Goal: Task Accomplishment & Management: Complete application form

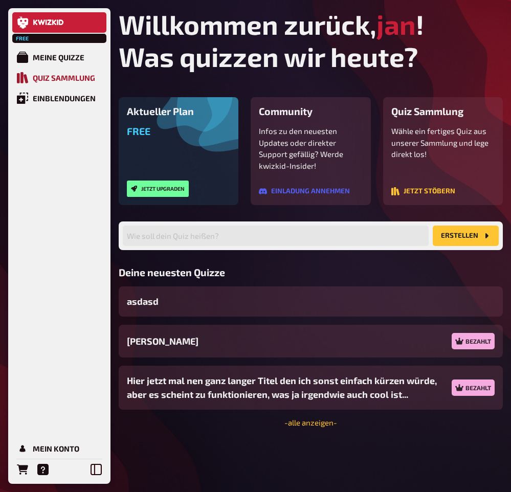
click at [77, 78] on div "Quiz Sammlung" at bounding box center [64, 77] width 62 height 9
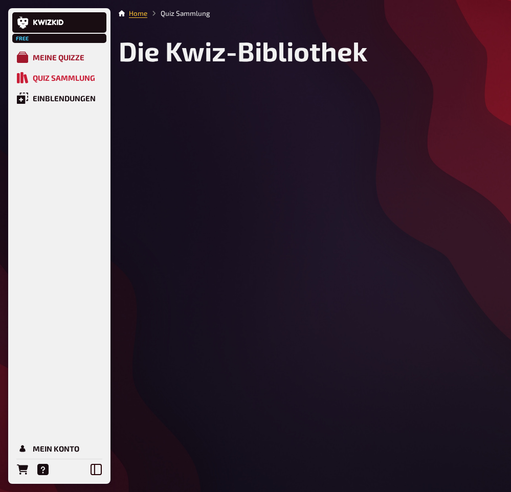
click at [67, 59] on div "Meine Quizze" at bounding box center [59, 57] width 52 height 9
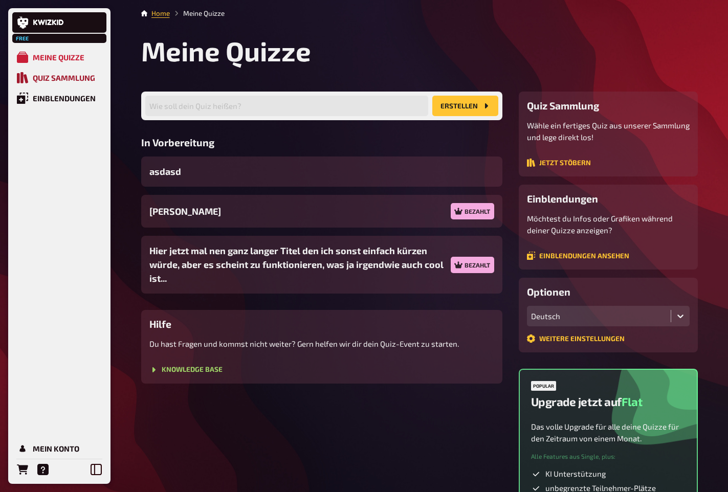
click at [73, 79] on div "Quiz Sammlung" at bounding box center [64, 77] width 62 height 9
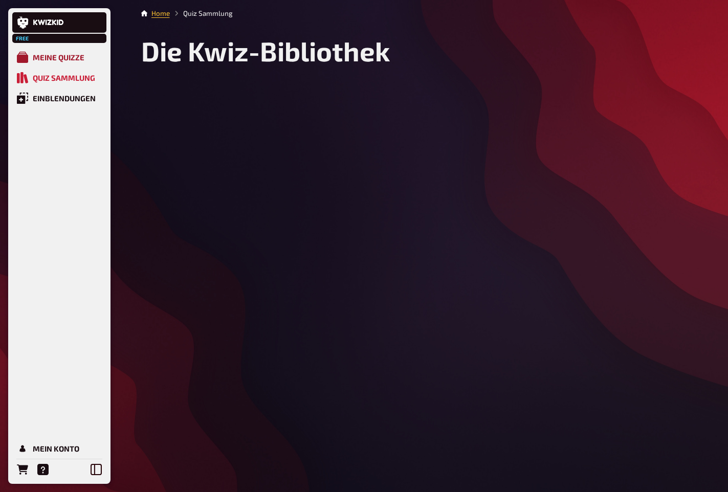
click at [67, 59] on div "Meine Quizze" at bounding box center [59, 57] width 52 height 9
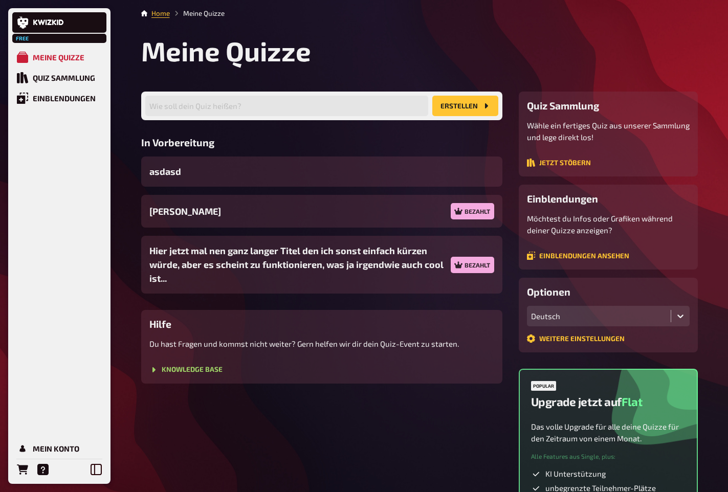
click at [164, 18] on main "Home Meine Quizze Meine Quizze Wie soll dein Quiz heißen? Erstellen In Vorberei…" at bounding box center [419, 285] width 556 height 555
click at [165, 11] on link "Home" at bounding box center [160, 13] width 18 height 8
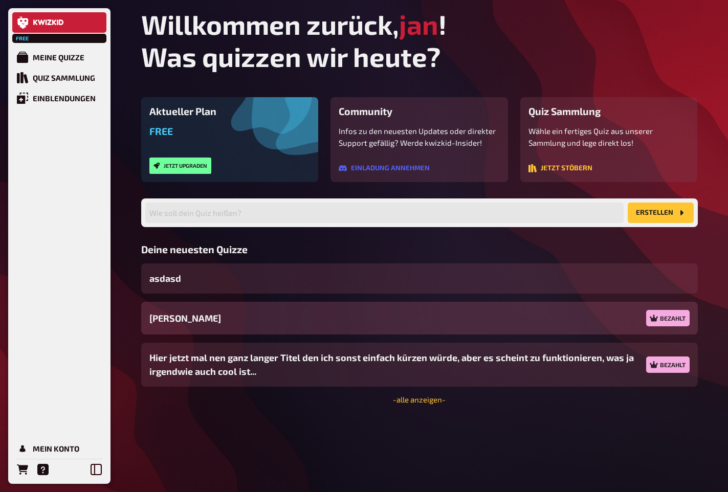
click at [226, 314] on div "Jans Quiz Bezahlt" at bounding box center [419, 318] width 556 height 33
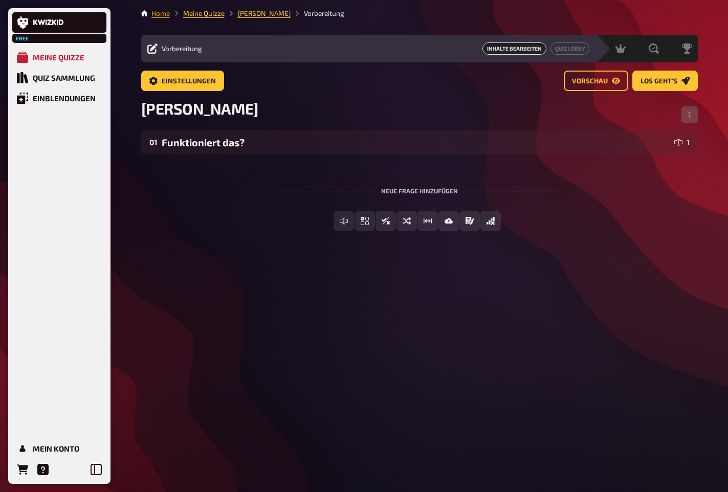
click at [165, 13] on link "Home" at bounding box center [160, 13] width 18 height 8
click at [209, 17] on li "Meine Quizze" at bounding box center [197, 13] width 55 height 10
click at [209, 15] on link "Meine Quizze" at bounding box center [203, 13] width 41 height 8
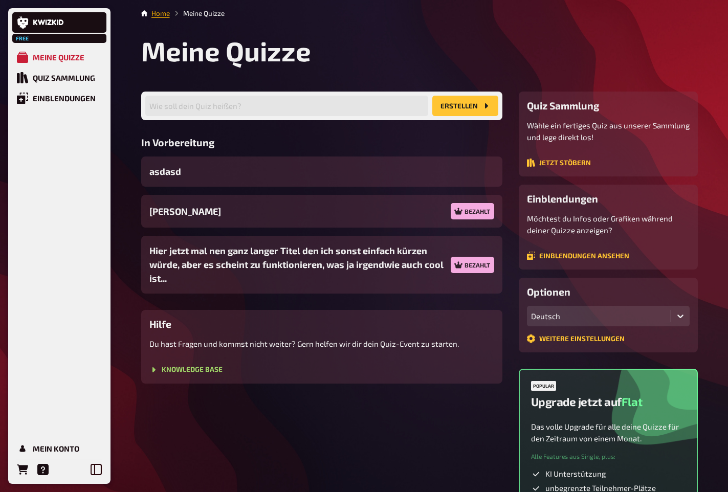
click at [157, 15] on link "Home" at bounding box center [160, 13] width 18 height 8
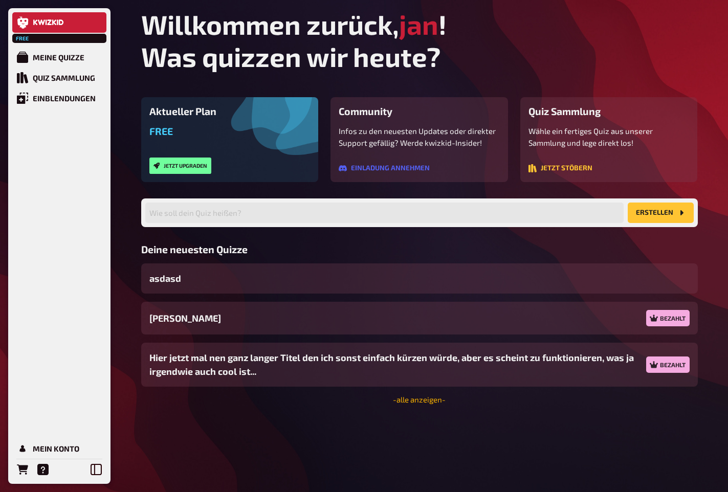
click at [427, 398] on link "- alle anzeigen -" at bounding box center [419, 399] width 53 height 9
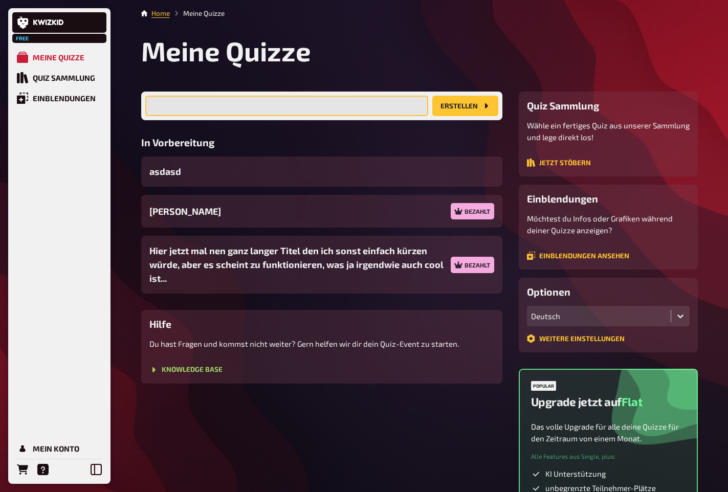
click at [288, 99] on input "text" at bounding box center [286, 106] width 283 height 20
type input "Template Quiz"
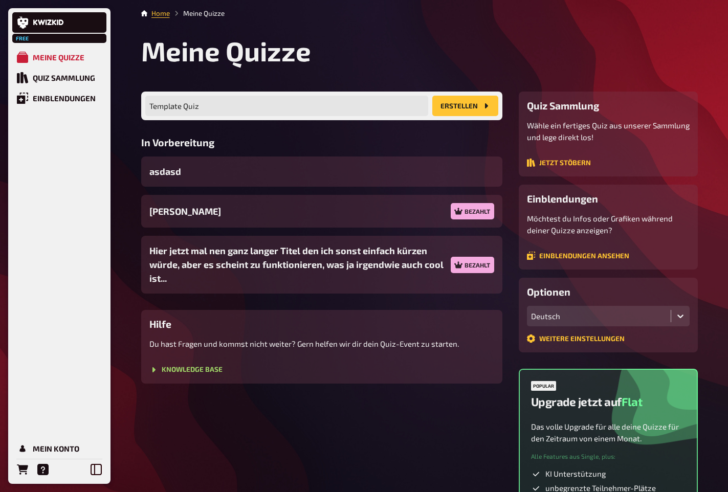
click at [473, 91] on main "Home Meine Quizze Meine Quizze Template Quiz Wie soll dein Quiz heißen? Erstell…" at bounding box center [419, 285] width 556 height 555
click at [473, 104] on button "Erstellen" at bounding box center [465, 106] width 66 height 20
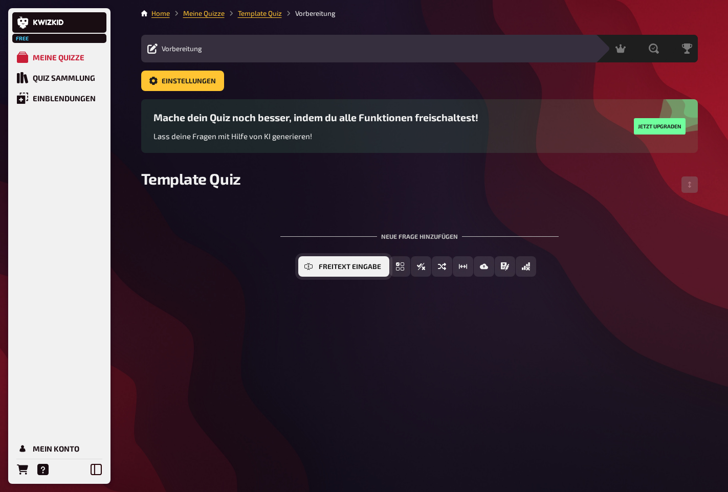
click at [312, 271] on icon "Freitext Eingabe" at bounding box center [308, 266] width 8 height 8
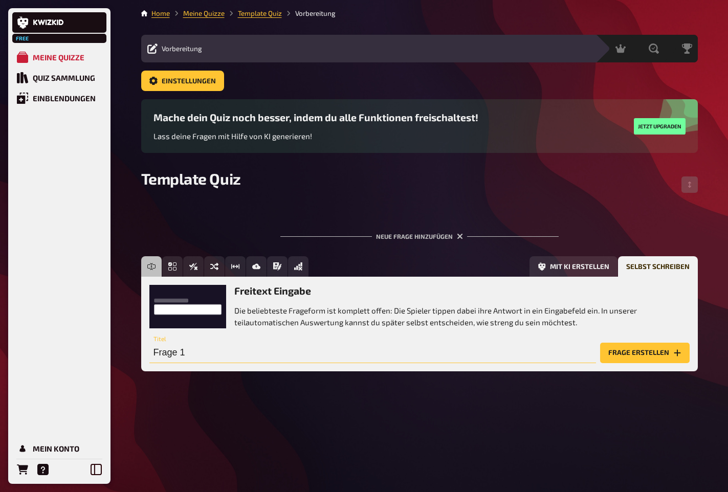
click at [504, 344] on input "Frage 1" at bounding box center [372, 353] width 446 height 20
click at [574, 270] on button "Mit KI erstellen" at bounding box center [573, 266] width 88 height 20
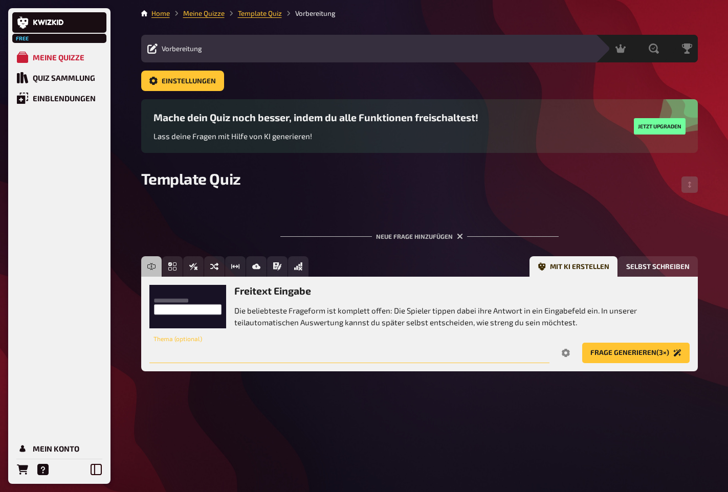
click at [458, 349] on input "text" at bounding box center [349, 353] width 400 height 20
type input "TV Serien"
click at [616, 352] on button "Frage generieren (3×)" at bounding box center [635, 353] width 107 height 20
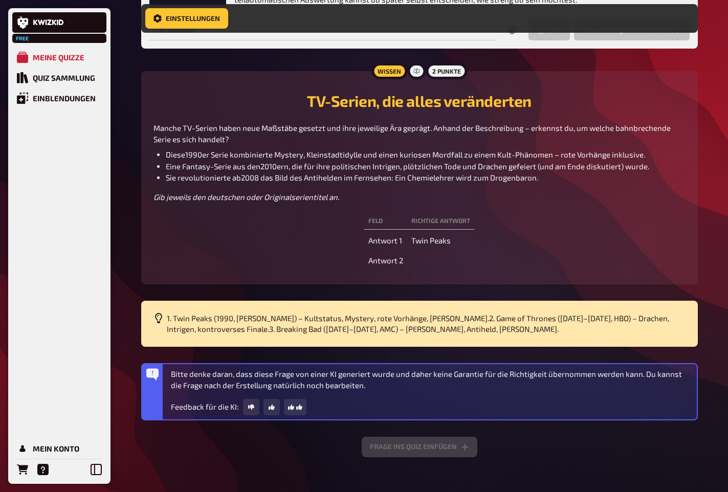
scroll to position [342, 0]
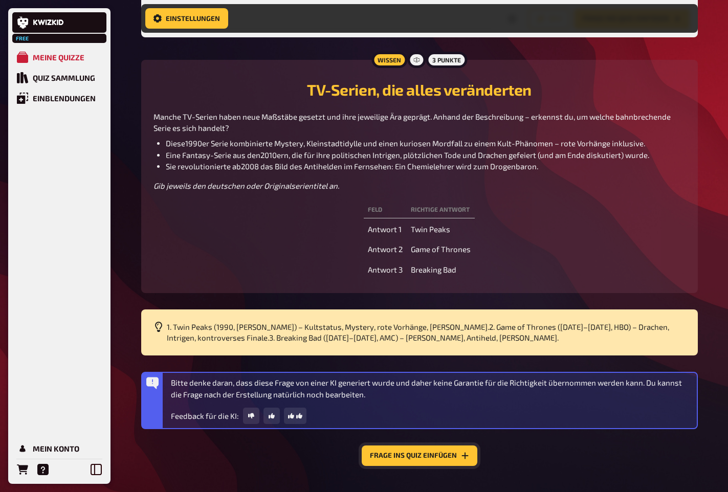
click at [414, 458] on button "Frage ins Quiz einfügen" at bounding box center [420, 455] width 116 height 20
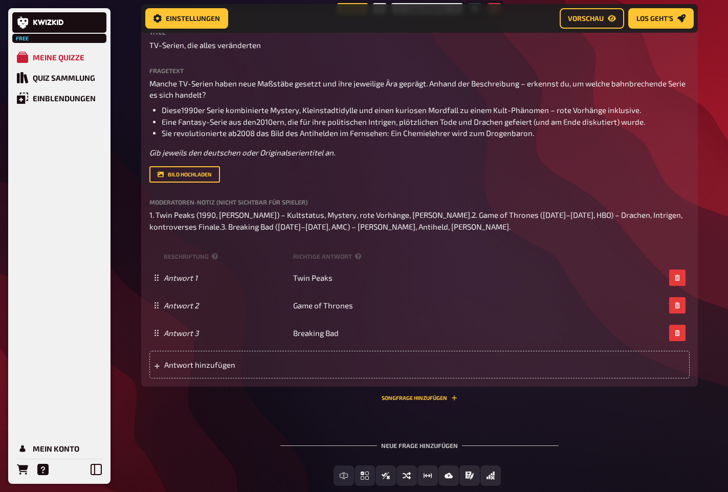
scroll to position [234, 0]
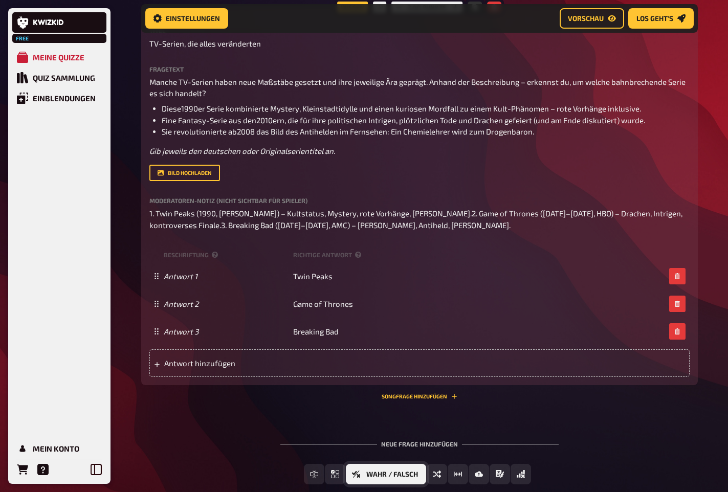
click at [382, 471] on span "Wahr / Falsch" at bounding box center [392, 474] width 52 height 7
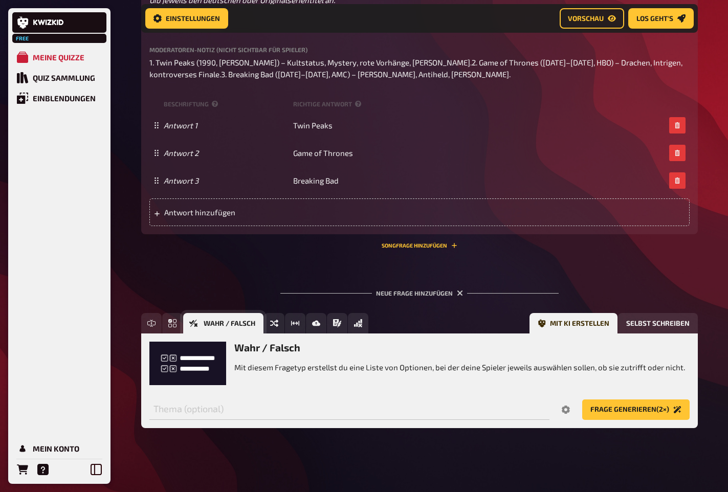
scroll to position [386, 0]
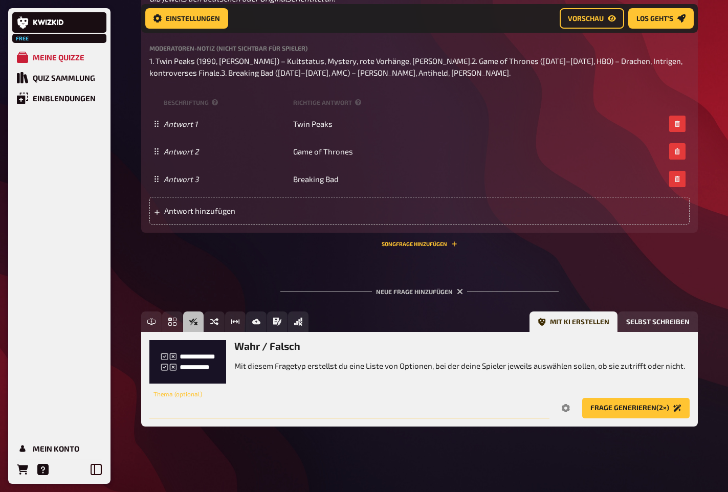
click at [199, 404] on input "text" at bounding box center [349, 408] width 400 height 20
type input "Fußball"
click at [582, 398] on button "Frage generieren (2×)" at bounding box center [635, 408] width 107 height 20
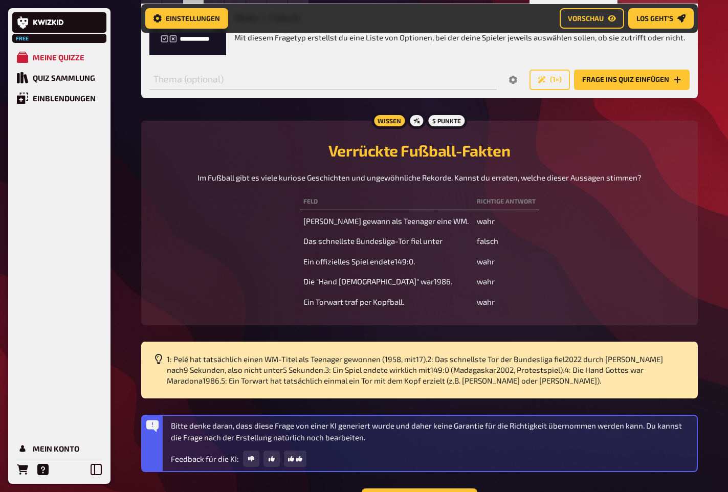
scroll to position [707, 0]
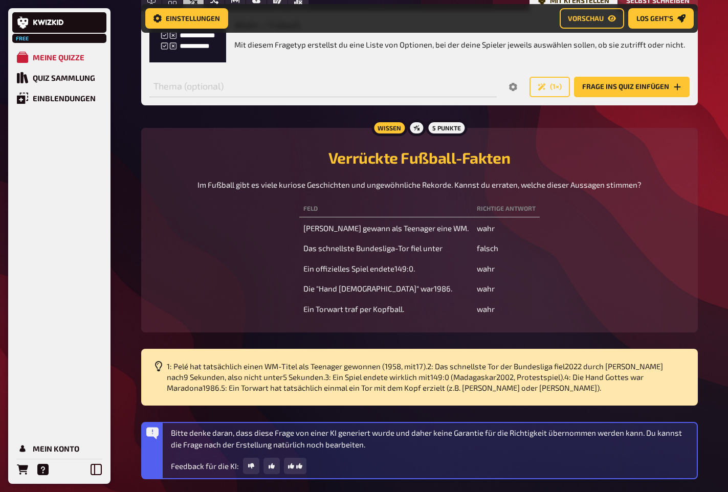
click at [637, 84] on button "Frage ins Quiz einfügen" at bounding box center [632, 87] width 116 height 20
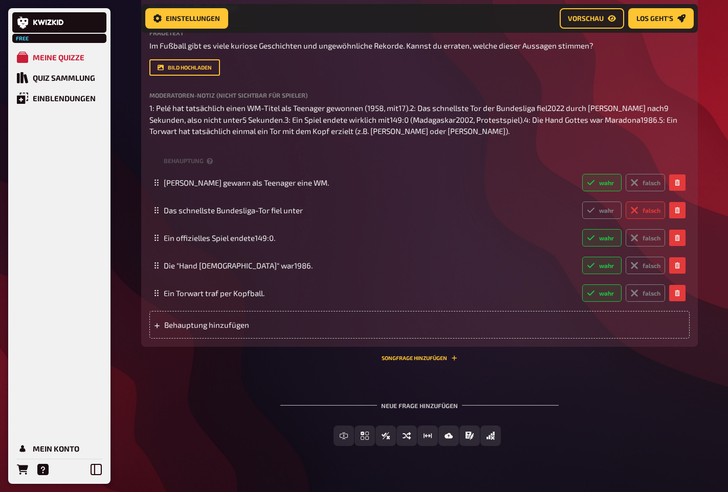
scroll to position [727, 0]
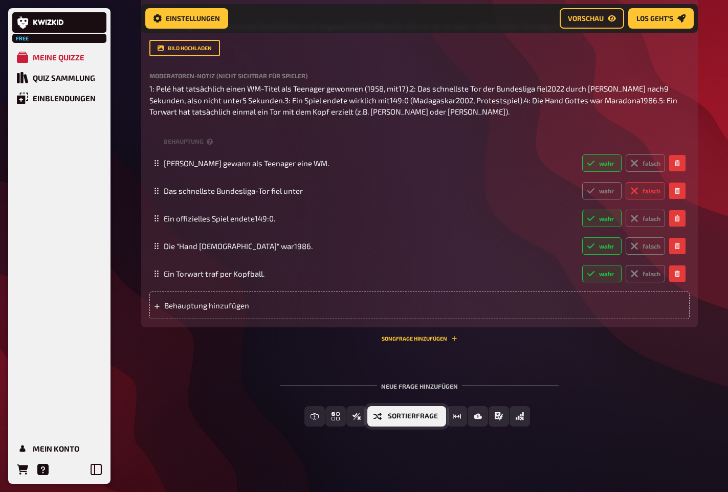
click at [420, 414] on span "Sortierfrage" at bounding box center [413, 416] width 50 height 7
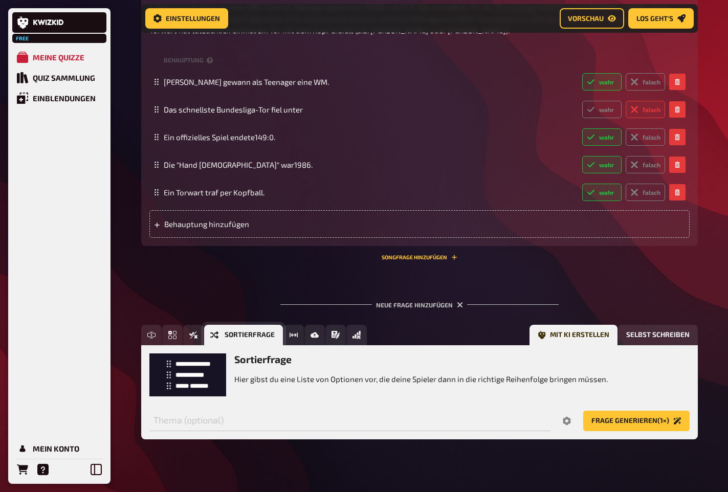
scroll to position [821, 0]
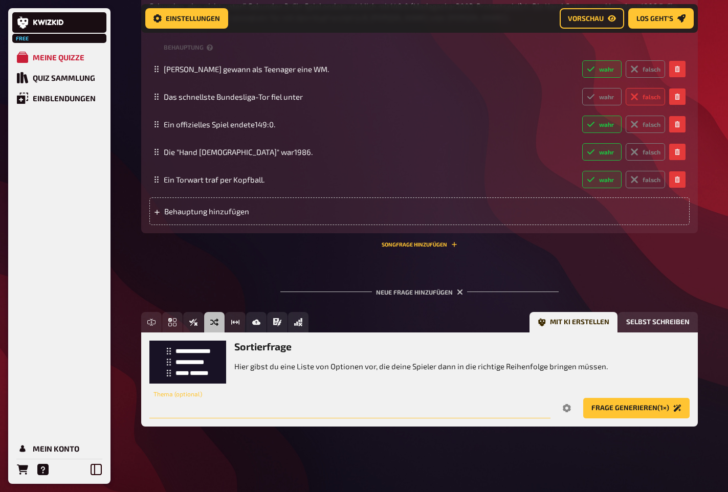
click at [414, 406] on input "text" at bounding box center [349, 408] width 401 height 20
type input "Süßigkeiten"
click at [583, 398] on button "Frage generieren (1×)" at bounding box center [636, 408] width 106 height 20
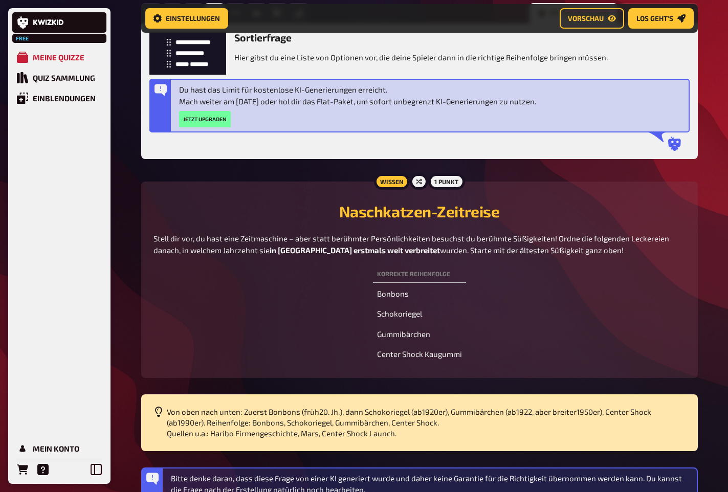
scroll to position [1248, 0]
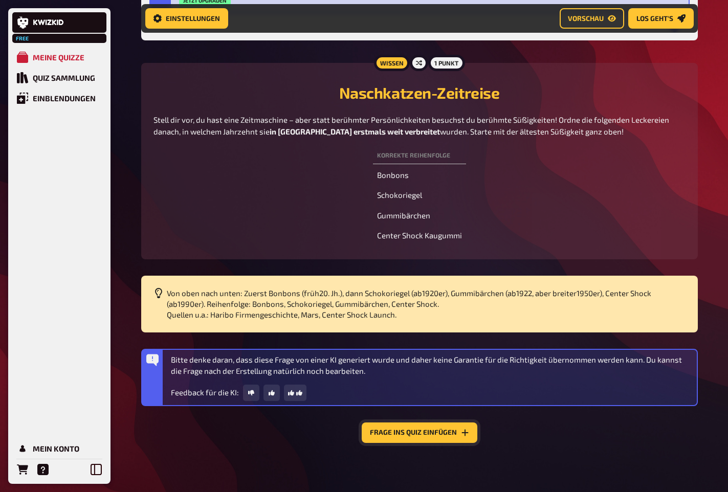
click at [431, 438] on button "Frage ins Quiz einfügen" at bounding box center [420, 432] width 116 height 20
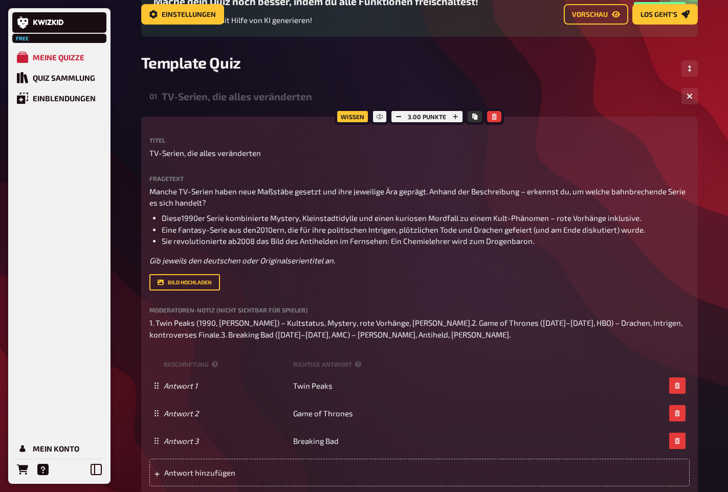
scroll to position [0, 0]
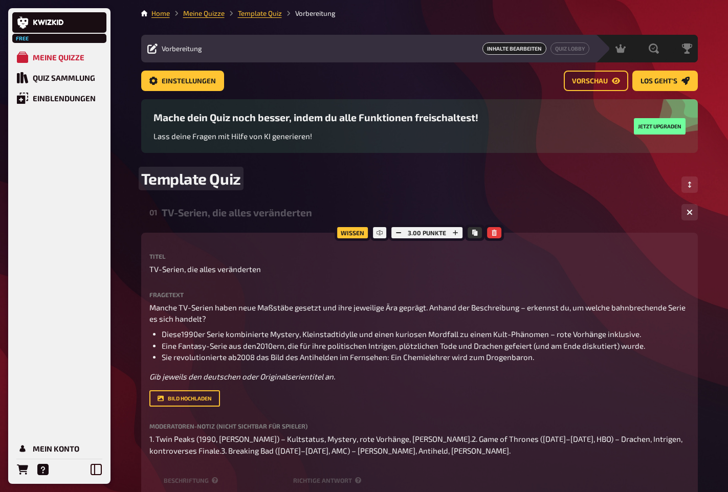
click at [220, 184] on span "Template Quiz" at bounding box center [191, 178] width 100 height 18
click at [332, 182] on div "🚨 Template Quiz" at bounding box center [419, 184] width 556 height 31
click at [75, 77] on div "Quiz Sammlung" at bounding box center [64, 77] width 62 height 9
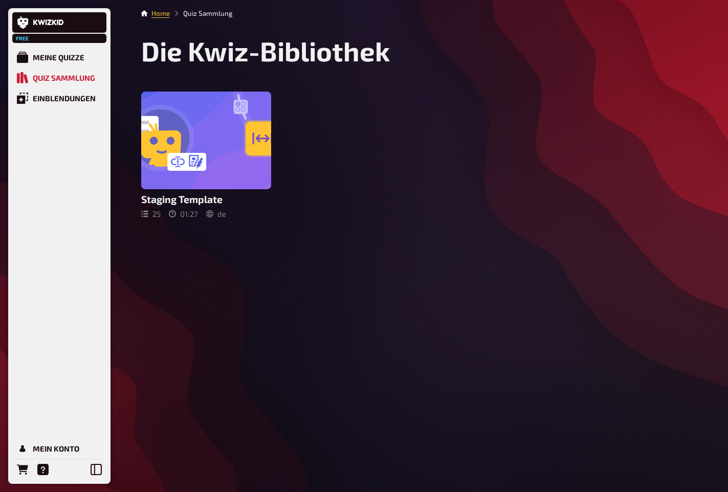
click at [185, 81] on main "Home Quiz Sammlung Die Kwiz-Bibliothek Staging Template 25 01 : 27 de" at bounding box center [419, 113] width 556 height 210
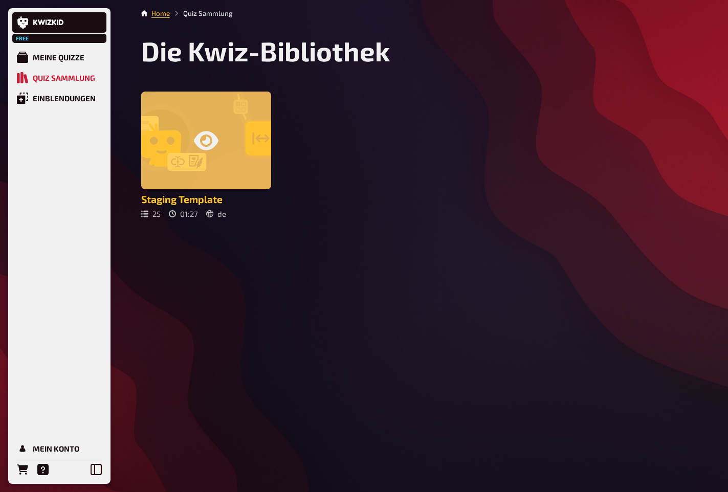
click at [207, 129] on icon at bounding box center [206, 140] width 25 height 25
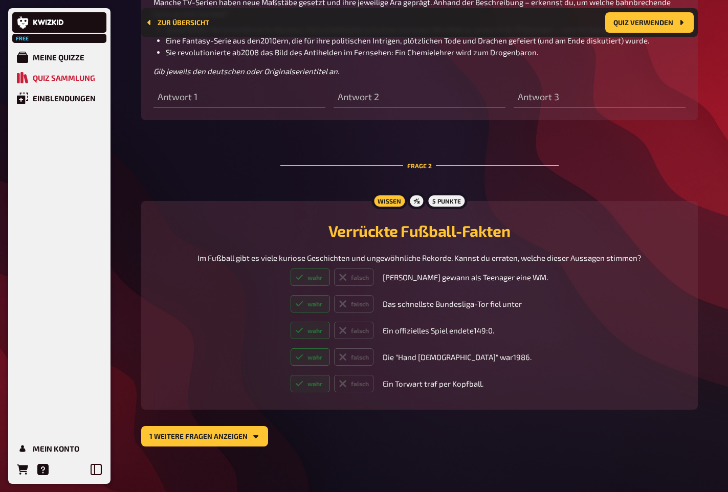
scroll to position [434, 0]
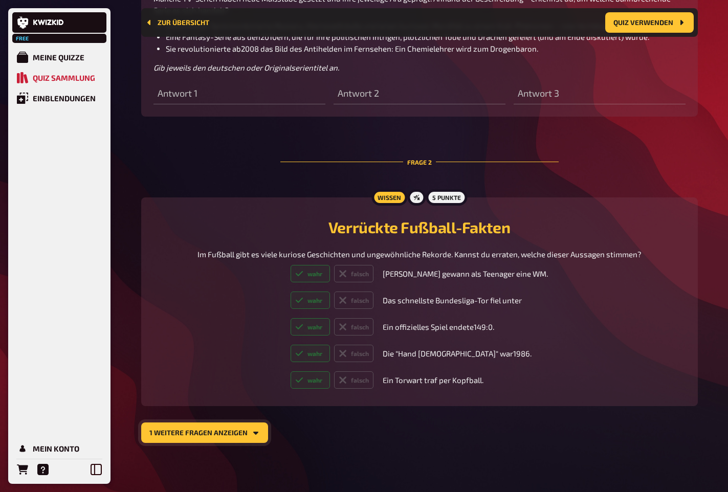
click at [227, 442] on button "1 weitere Fragen anzeigen" at bounding box center [204, 432] width 127 height 20
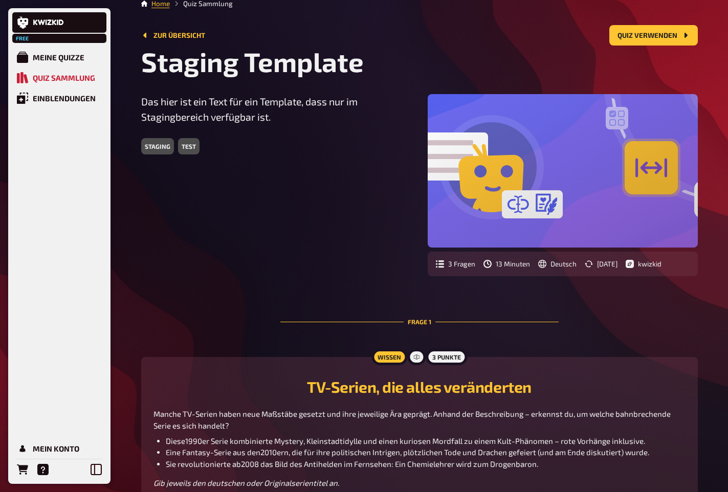
scroll to position [0, 0]
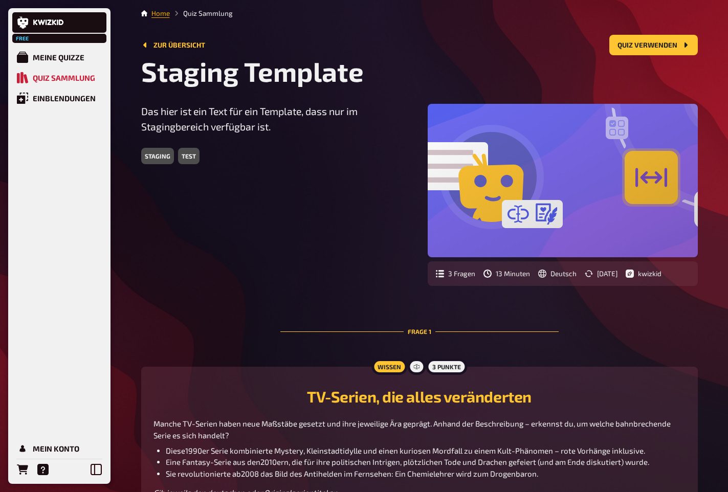
click at [162, 15] on link "Home" at bounding box center [160, 13] width 18 height 8
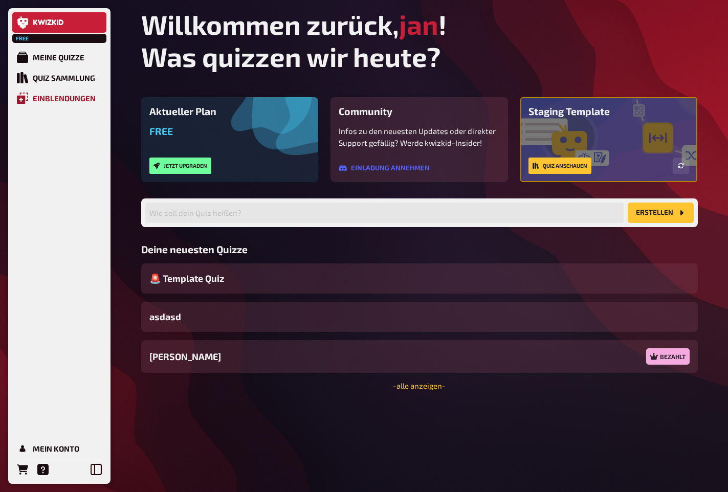
click at [51, 100] on div "Einblendungen" at bounding box center [64, 98] width 63 height 9
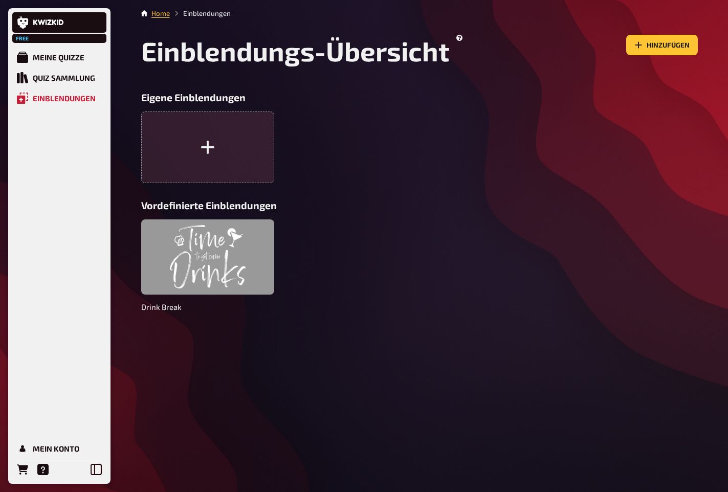
click at [241, 289] on div at bounding box center [207, 256] width 133 height 75
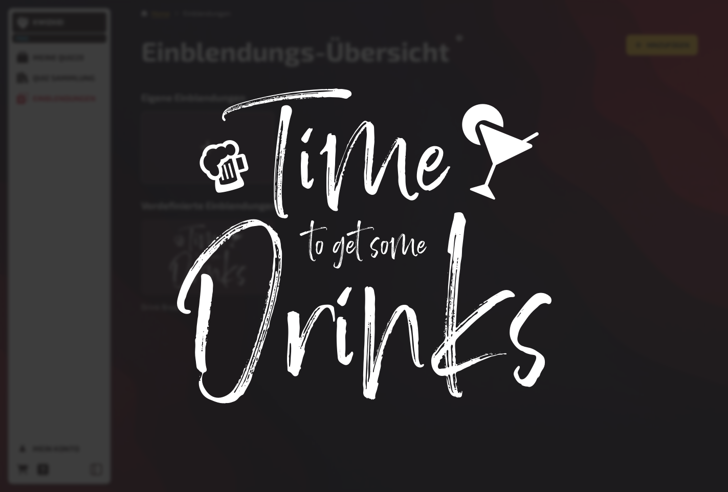
click at [248, 280] on div at bounding box center [364, 246] width 728 height 492
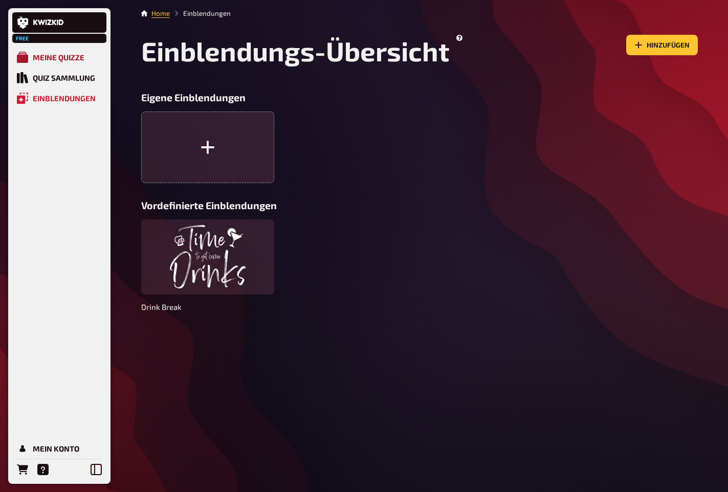
click at [73, 49] on link "Meine Quizze" at bounding box center [59, 57] width 94 height 20
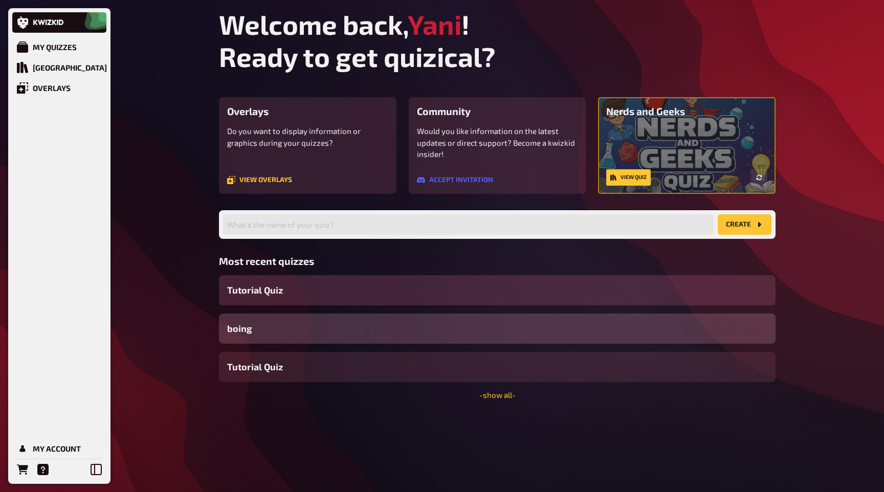
click at [325, 285] on div "Tutorial Quiz" at bounding box center [497, 290] width 556 height 30
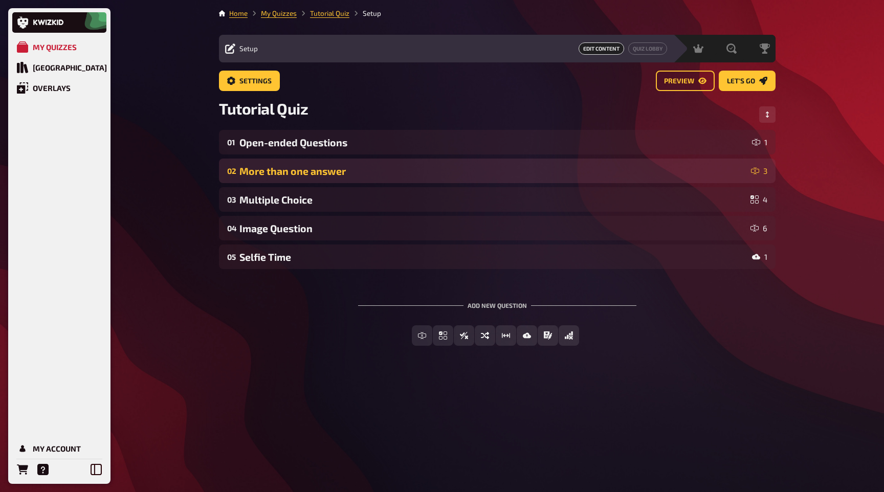
click at [349, 172] on div "More than one answer" at bounding box center [492, 171] width 507 height 12
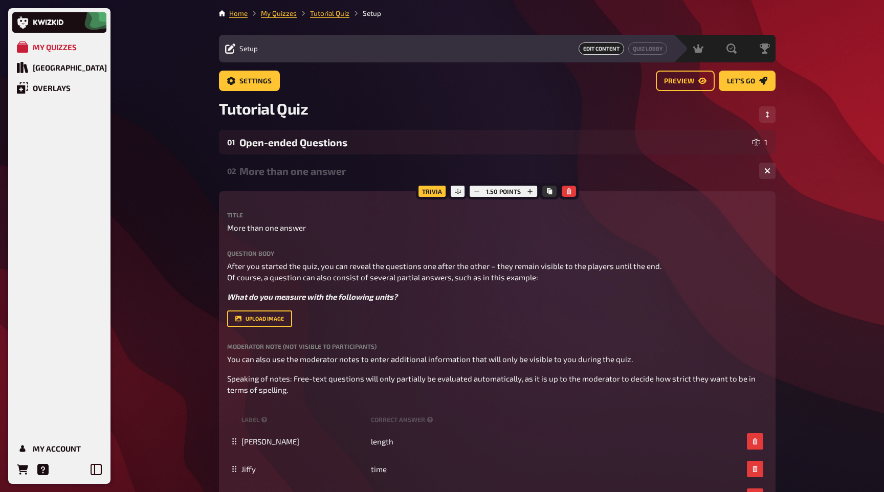
click at [176, 255] on div "My Quizzes Quiz Library Overlays My Account Home My Quizzes Tutorial Quiz Setup…" at bounding box center [442, 400] width 884 height 801
